Goal: Transaction & Acquisition: Purchase product/service

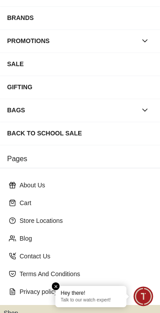
scroll to position [163, 0]
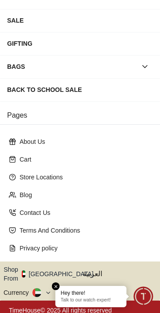
click at [55, 286] on em "Close tooltip" at bounding box center [56, 286] width 8 height 8
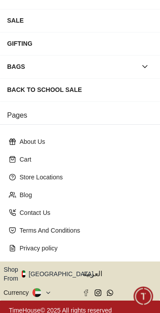
click at [130, 309] on button "TimeHouse© 2025 All rights reserved" at bounding box center [80, 310] width 160 height 20
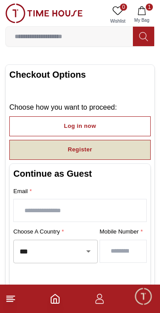
click at [124, 150] on button "Register" at bounding box center [79, 150] width 141 height 20
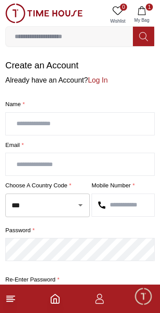
click at [77, 203] on icon "Open" at bounding box center [80, 205] width 11 height 11
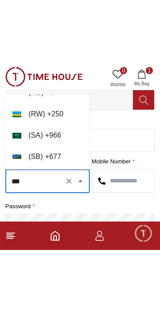
scroll to position [4045, 0]
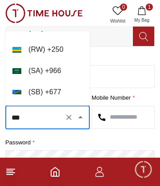
click at [54, 65] on li "( [GEOGRAPHIC_DATA] ) + 966" at bounding box center [47, 70] width 84 height 21
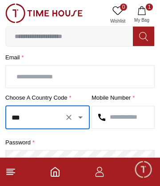
type input "****"
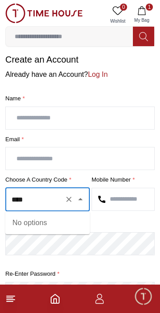
scroll to position [0, 0]
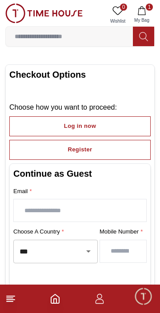
click at [145, 12] on icon "button" at bounding box center [141, 10] width 8 height 9
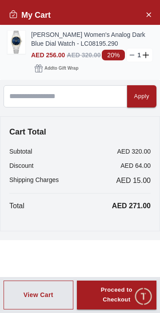
click at [130, 55] on line at bounding box center [132, 55] width 4 height 0
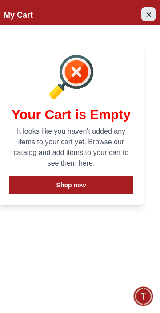
click at [151, 18] on icon "Close Account" at bounding box center [148, 14] width 7 height 11
